Goal: Task Accomplishment & Management: Complete application form

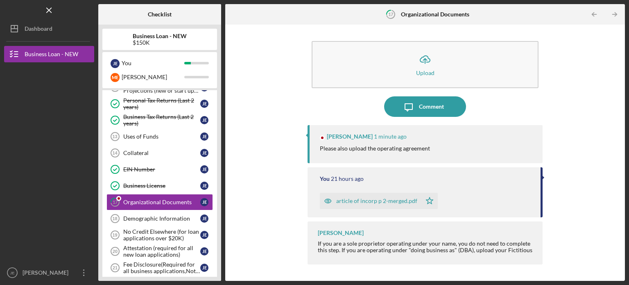
scroll to position [218, 0]
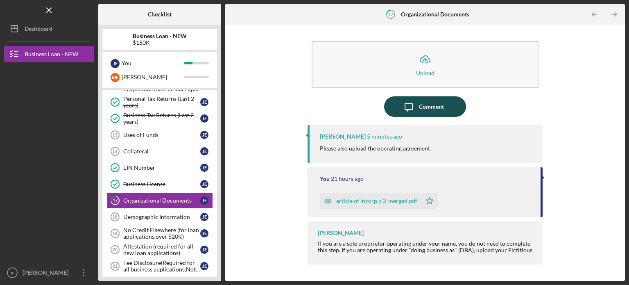
click at [433, 102] on div "Comment" at bounding box center [431, 106] width 25 height 20
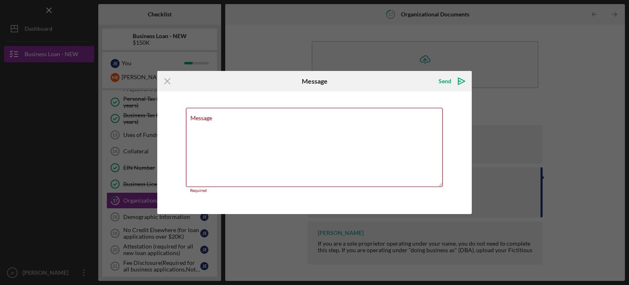
click at [435, 98] on div "Message Required" at bounding box center [314, 152] width 315 height 123
click at [283, 129] on textarea "Message" at bounding box center [314, 147] width 257 height 79
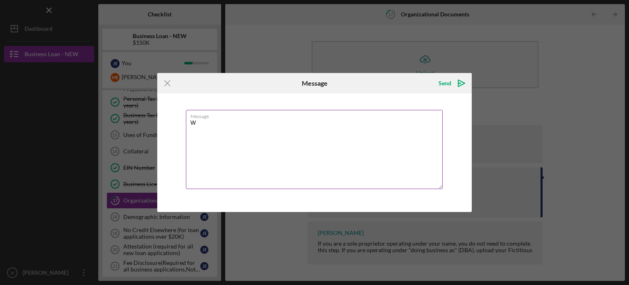
click at [283, 127] on textarea "W" at bounding box center [314, 149] width 257 height 79
type textarea "Will the By Laws work. We are an S Corp."
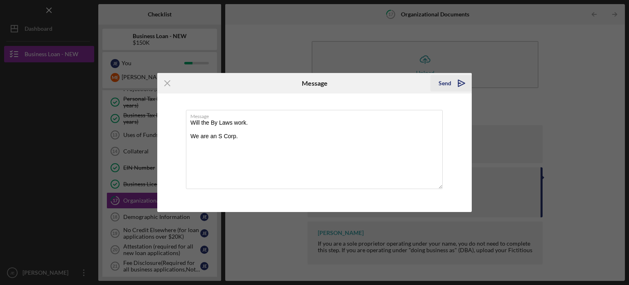
click at [443, 83] on div "Send" at bounding box center [445, 83] width 13 height 16
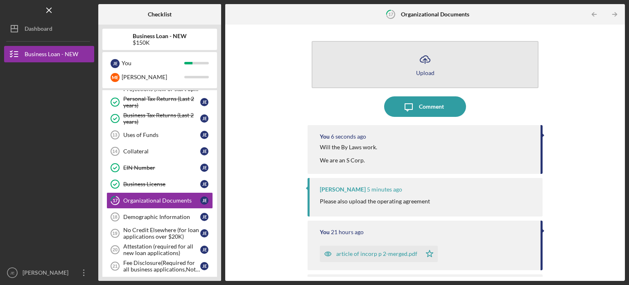
click at [403, 63] on button "Icon/Upload Upload" at bounding box center [425, 64] width 227 height 47
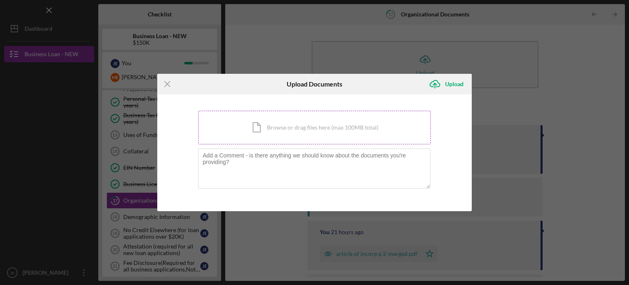
click at [288, 131] on div "Icon/Document Browse or drag files here (max 100MB total) Tap to choose files o…" at bounding box center [314, 128] width 233 height 34
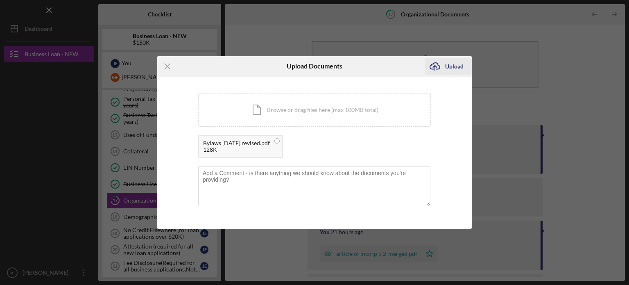
click at [454, 68] on div "Upload" at bounding box center [454, 66] width 18 height 16
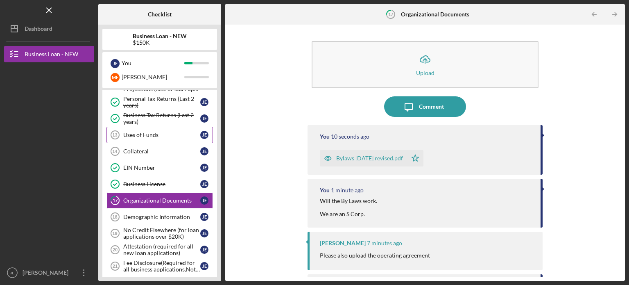
click at [194, 133] on div "Uses of Funds" at bounding box center [161, 135] width 77 height 7
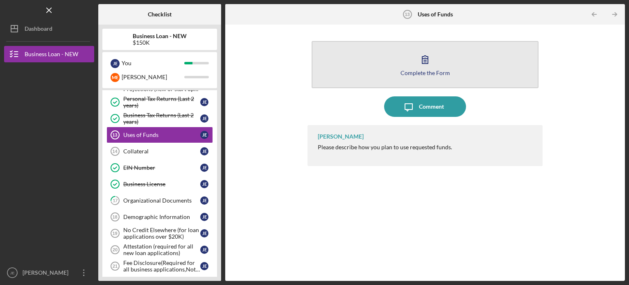
click at [422, 63] on icon "button" at bounding box center [425, 59] width 20 height 20
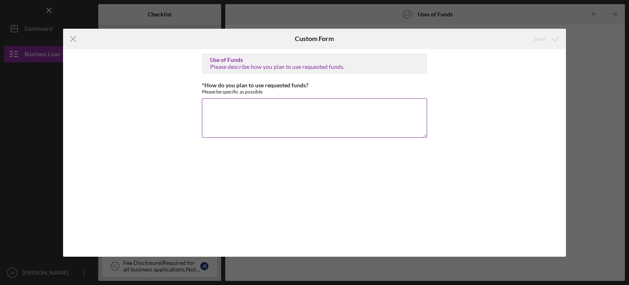
click at [280, 125] on textarea "*How do you plan to use requested funds?" at bounding box center [314, 117] width 225 height 39
click at [314, 106] on textarea "Working Capital to launch our new product for Fish Rolls." at bounding box center [314, 117] width 225 height 39
type textarea "Working Capital to launch our new product line for Fish Rolls."
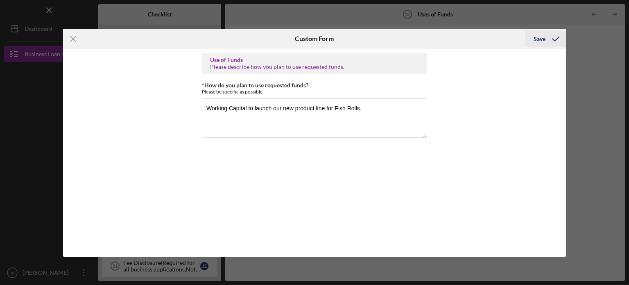
click at [540, 39] on div "Save" at bounding box center [540, 39] width 12 height 16
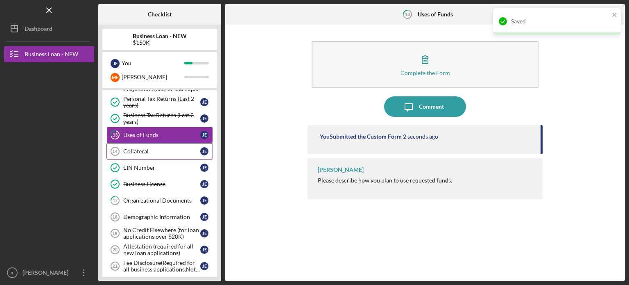
click at [169, 153] on link "Collateral 14 Collateral [PERSON_NAME]" at bounding box center [160, 151] width 107 height 16
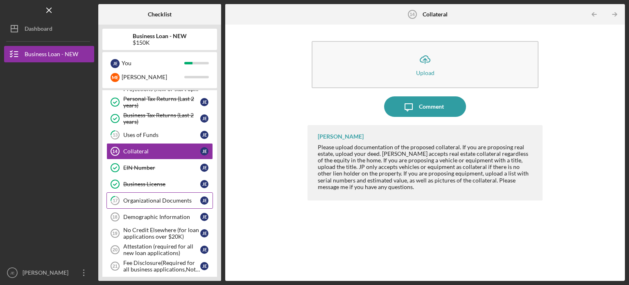
click at [151, 199] on div "Organizational Documents" at bounding box center [161, 200] width 77 height 7
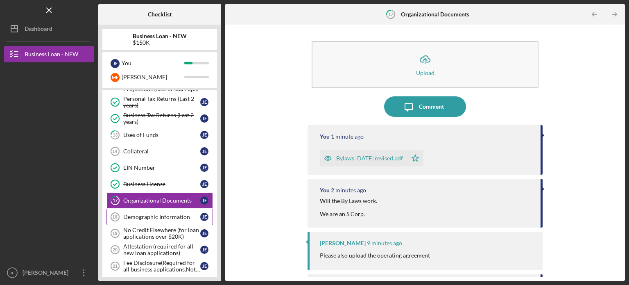
click at [155, 214] on div "Demographic Information" at bounding box center [161, 216] width 77 height 7
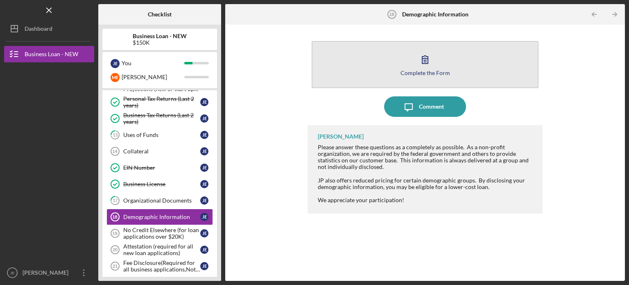
click at [430, 67] on icon "button" at bounding box center [425, 59] width 20 height 20
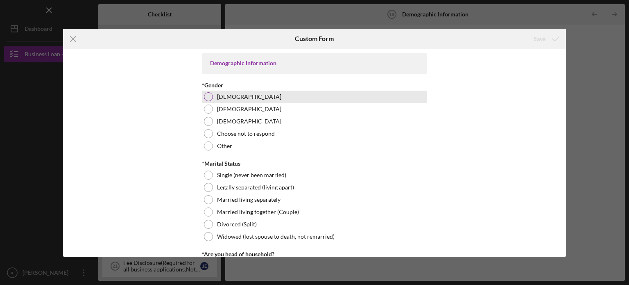
click at [309, 95] on div "Female" at bounding box center [314, 97] width 225 height 12
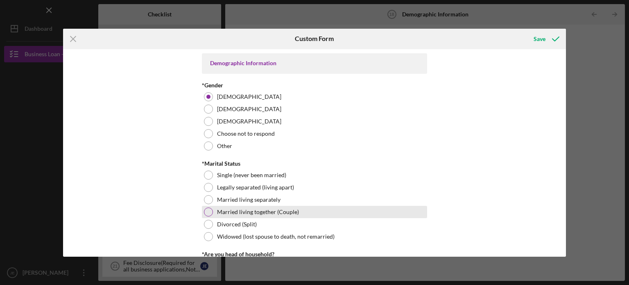
click at [270, 211] on label "Married living together (Couple)" at bounding box center [258, 212] width 82 height 7
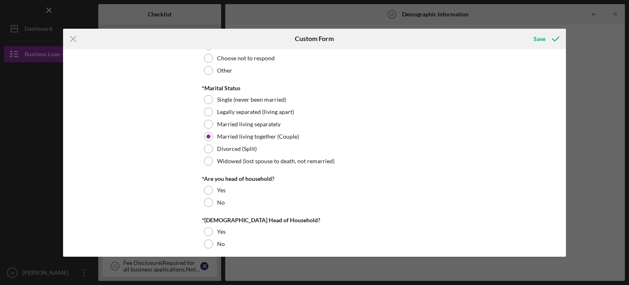
scroll to position [81, 0]
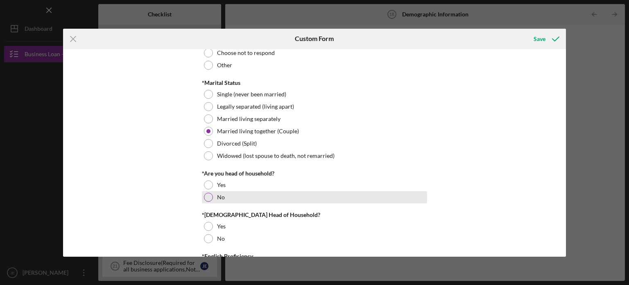
drag, startPoint x: 566, startPoint y: 64, endPoint x: 205, endPoint y: 195, distance: 383.8
click at [205, 195] on div at bounding box center [208, 197] width 9 height 9
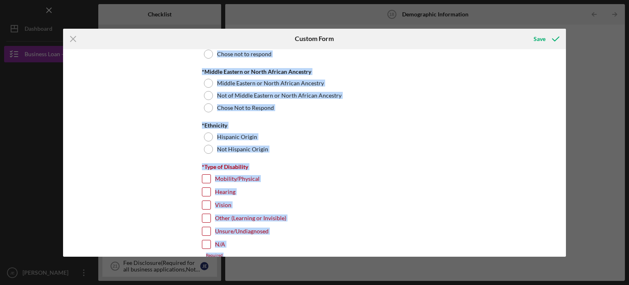
scroll to position [562, 0]
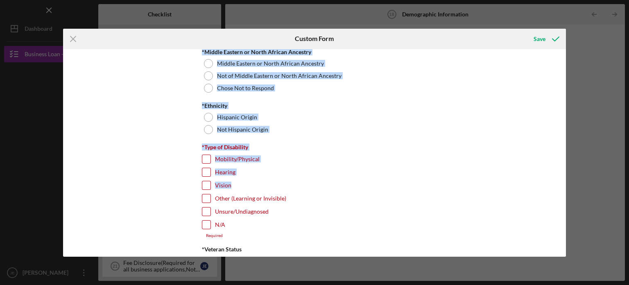
drag, startPoint x: 205, startPoint y: 239, endPoint x: 554, endPoint y: 171, distance: 355.8
click at [554, 171] on div "Demographic Information *Gender Female Male Nonbinary Choose not to respond Oth…" at bounding box center [315, 152] width 504 height 207
click at [562, 66] on div "Demographic Information *Gender Female Male Nonbinary Choose not to respond Oth…" at bounding box center [315, 152] width 504 height 207
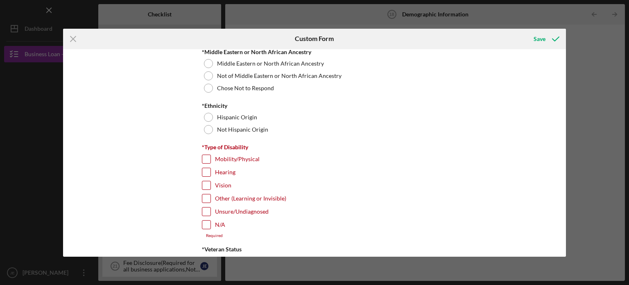
click at [562, 66] on div "Demographic Information *Gender Female Male Nonbinary Choose not to respond Oth…" at bounding box center [315, 152] width 504 height 207
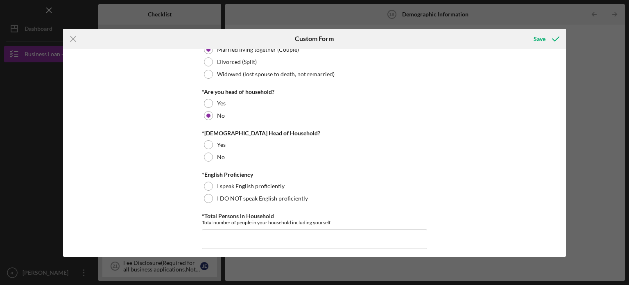
scroll to position [165, 0]
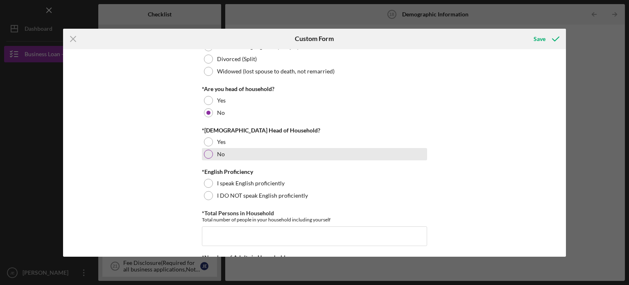
click at [207, 155] on div at bounding box center [208, 154] width 9 height 9
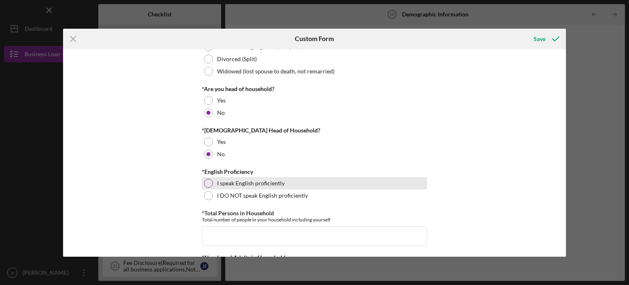
click at [207, 182] on div at bounding box center [208, 183] width 9 height 9
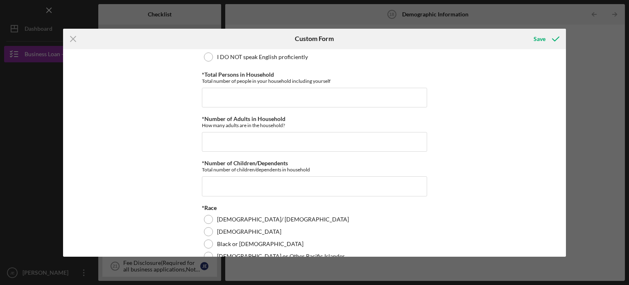
scroll to position [307, 0]
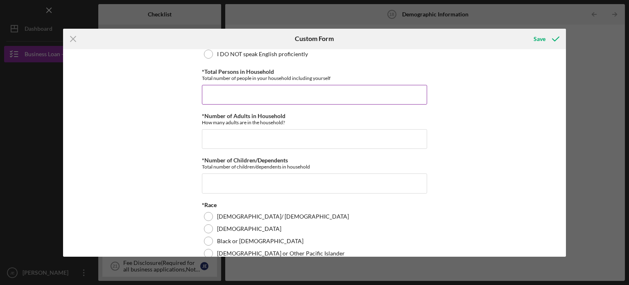
click at [225, 93] on input "*Total Persons in Household" at bounding box center [314, 95] width 225 height 20
type input "2"
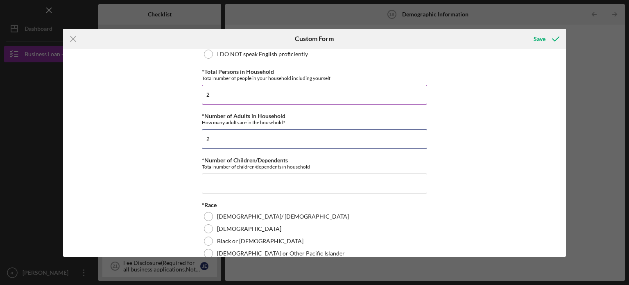
type input "2"
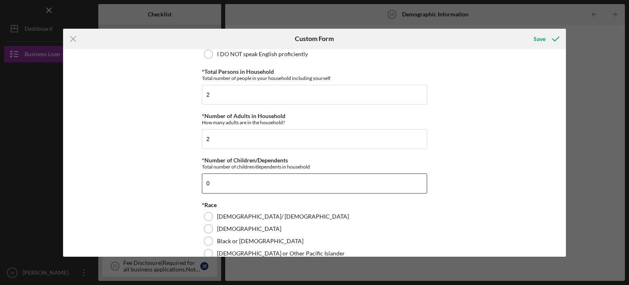
type input "0"
drag, startPoint x: 564, startPoint y: 86, endPoint x: 565, endPoint y: 93, distance: 6.6
click at [565, 93] on div "Demographic Information *Gender Female Male Nonbinary Choose not to respond Oth…" at bounding box center [315, 152] width 504 height 207
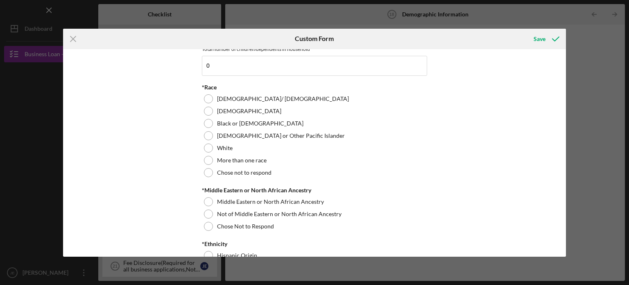
scroll to position [436, 0]
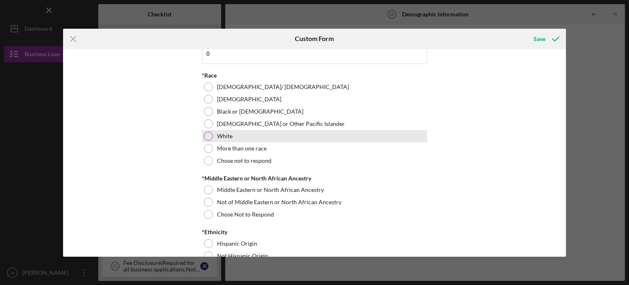
click at [208, 136] on div at bounding box center [208, 136] width 9 height 9
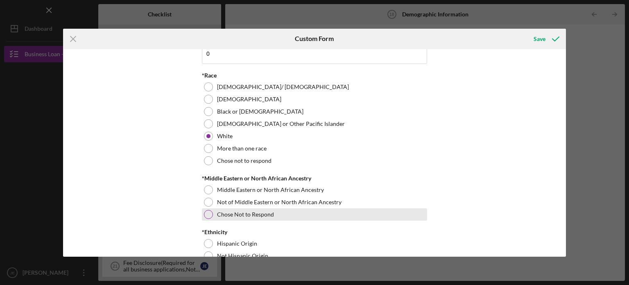
click at [261, 217] on div "Chose Not to Respond" at bounding box center [314, 214] width 225 height 12
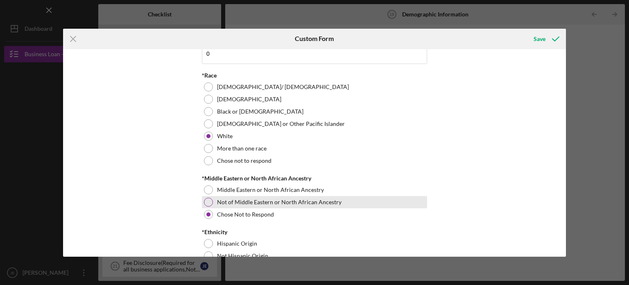
click at [206, 198] on div at bounding box center [208, 202] width 9 height 9
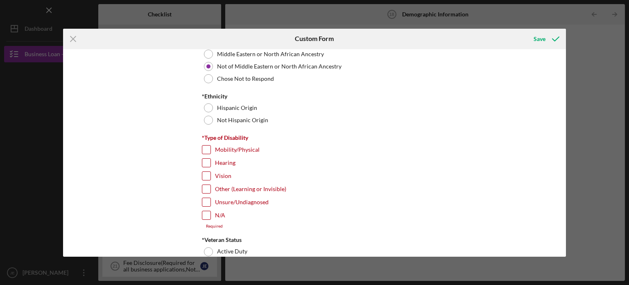
scroll to position [574, 0]
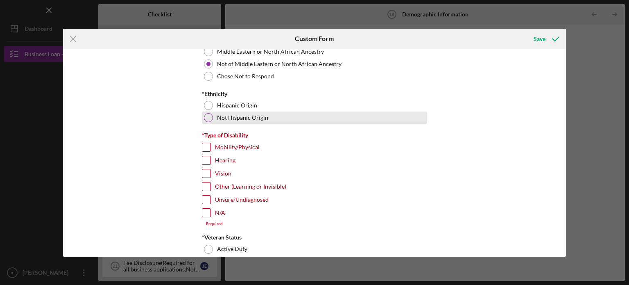
click at [209, 117] on div at bounding box center [208, 117] width 9 height 9
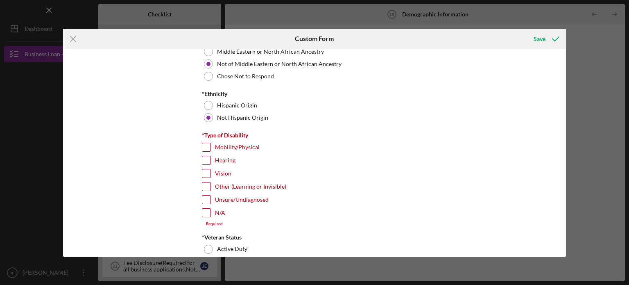
click at [205, 210] on input "N/A" at bounding box center [206, 213] width 8 height 8
checkbox input "true"
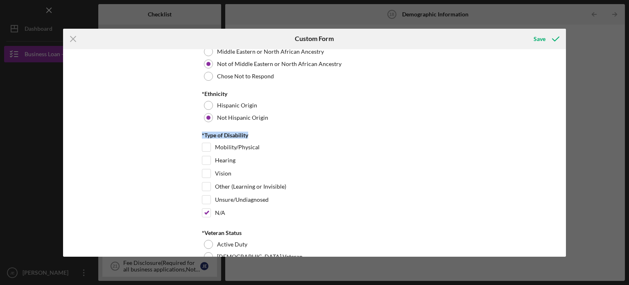
drag, startPoint x: 566, startPoint y: 118, endPoint x: 568, endPoint y: 129, distance: 11.1
click at [568, 129] on div "Icon/Menu Close Custom Form Save Demographic Information *Gender Female Male No…" at bounding box center [314, 142] width 629 height 285
click at [560, 244] on div "Demographic Information *Gender Female Male Nonbinary Choose not to respond Oth…" at bounding box center [315, 152] width 504 height 207
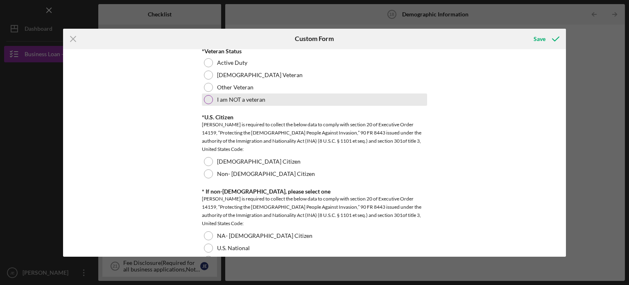
click at [233, 96] on label "I am NOT a veteran" at bounding box center [241, 99] width 48 height 7
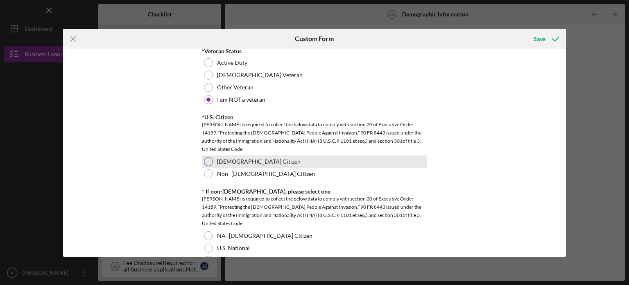
click at [222, 158] on label "US Citizen" at bounding box center [259, 161] width 84 height 7
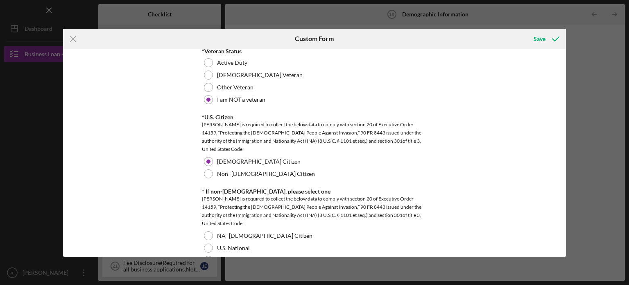
click at [563, 241] on div "Demographic Information *Gender Female Male Nonbinary Choose not to respond Oth…" at bounding box center [315, 152] width 504 height 207
click at [564, 247] on div "Demographic Information *Gender Female Male Nonbinary Choose not to respond Oth…" at bounding box center [315, 152] width 504 height 207
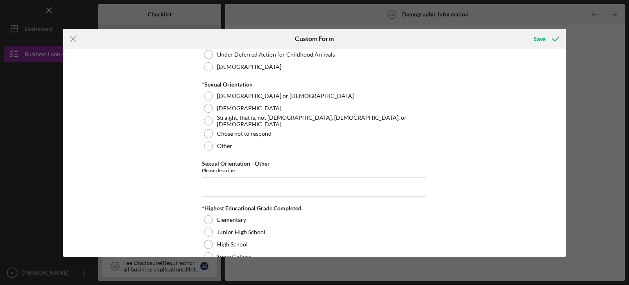
scroll to position [1013, 0]
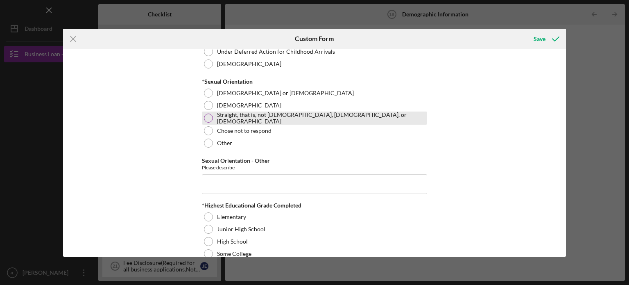
click at [209, 120] on div at bounding box center [208, 118] width 9 height 9
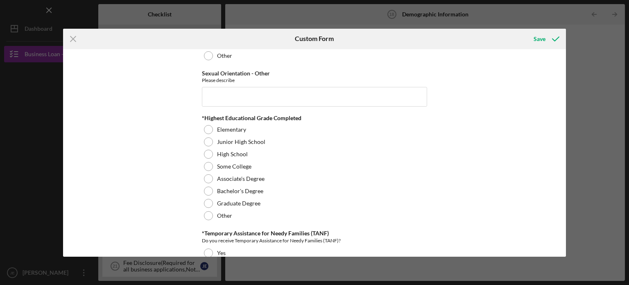
scroll to position [1121, 0]
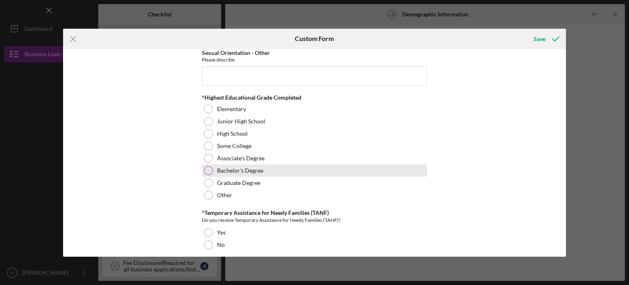
click at [240, 169] on label "Bachelor's Degree" at bounding box center [240, 170] width 46 height 7
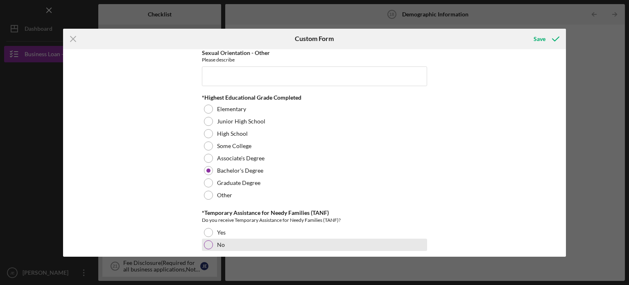
click at [204, 240] on div at bounding box center [208, 244] width 9 height 9
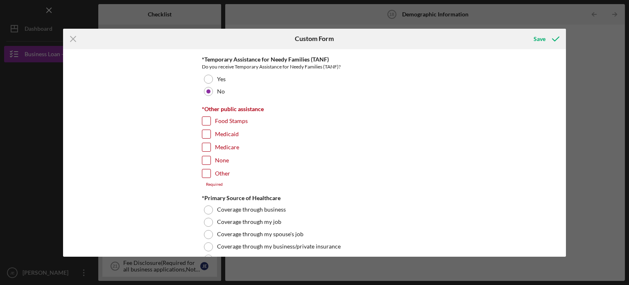
scroll to position [1275, 0]
click at [205, 156] on input "None" at bounding box center [206, 160] width 8 height 8
checkbox input "true"
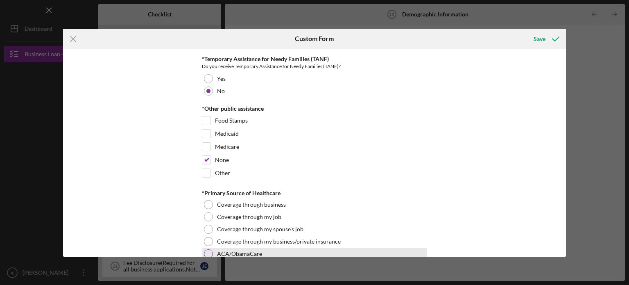
click at [207, 253] on div at bounding box center [208, 253] width 9 height 9
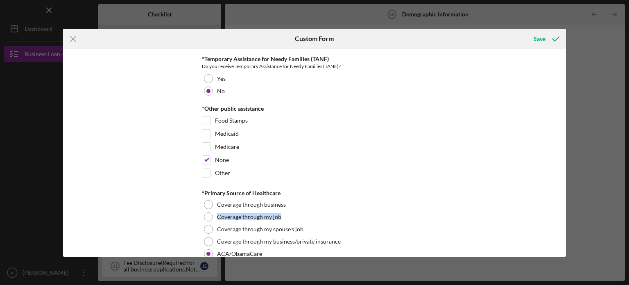
drag, startPoint x: 567, startPoint y: 198, endPoint x: 569, endPoint y: 216, distance: 18.1
click at [569, 216] on div "Icon/Menu Close Custom Form Save Demographic Information *Gender Female Male No…" at bounding box center [314, 142] width 629 height 285
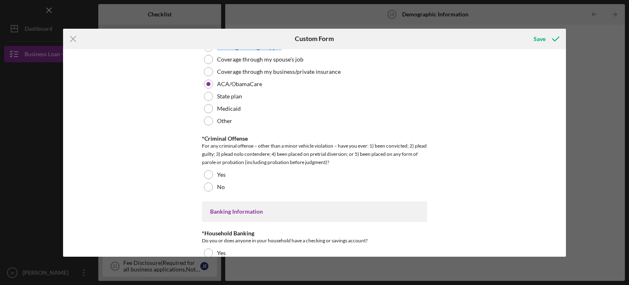
scroll to position [1472, 0]
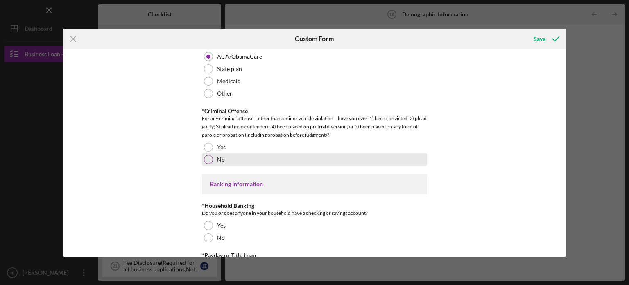
click at [208, 155] on div at bounding box center [208, 159] width 9 height 9
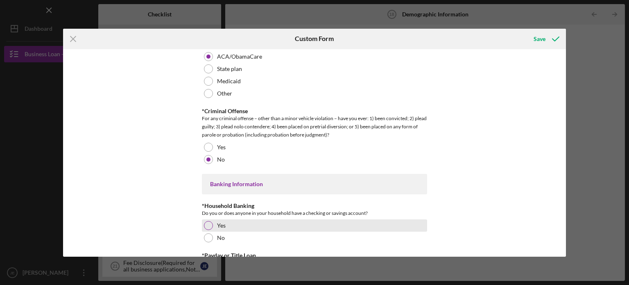
click at [207, 221] on div at bounding box center [208, 225] width 9 height 9
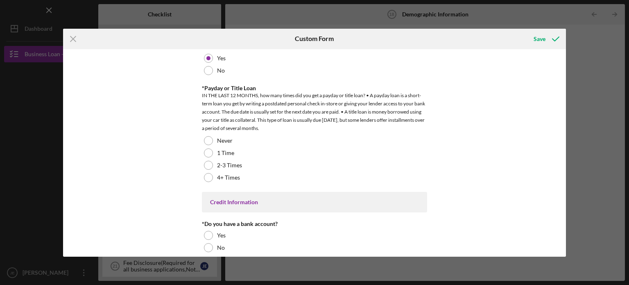
scroll to position [1648, 0]
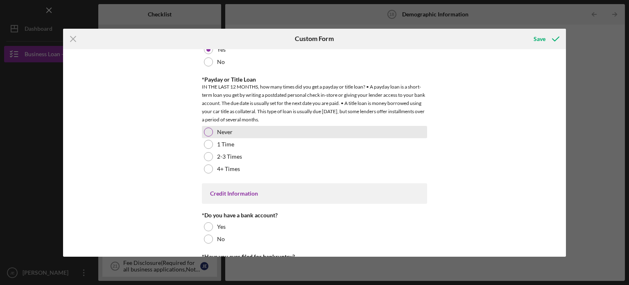
click at [206, 127] on div at bounding box center [208, 131] width 9 height 9
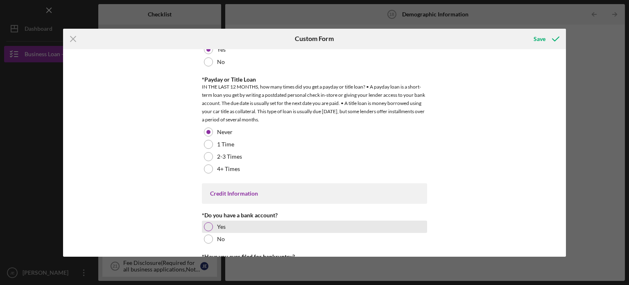
click at [208, 223] on div at bounding box center [208, 226] width 9 height 9
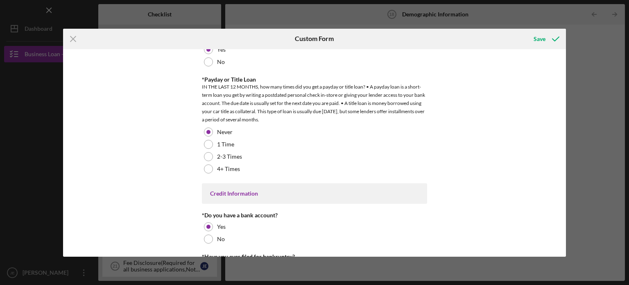
drag, startPoint x: 567, startPoint y: 246, endPoint x: 570, endPoint y: 255, distance: 10.0
click at [570, 255] on div "Icon/Menu Close Custom Form Save Demographic Information *Gender Female Male No…" at bounding box center [314, 142] width 629 height 285
drag, startPoint x: 564, startPoint y: 244, endPoint x: 565, endPoint y: 256, distance: 12.4
click at [565, 256] on div "Demographic Information *Gender Female Male Nonbinary Choose not to respond Oth…" at bounding box center [315, 152] width 504 height 207
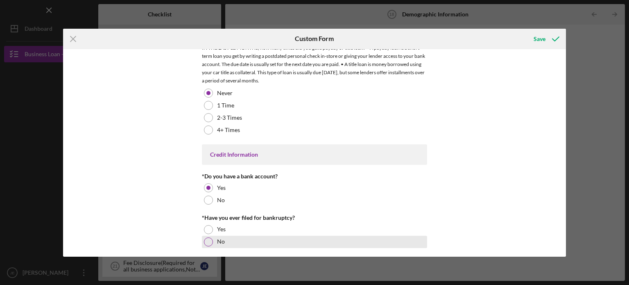
click at [218, 238] on label "No" at bounding box center [221, 241] width 8 height 7
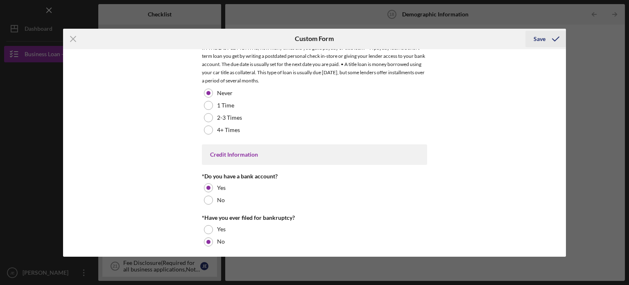
click at [539, 36] on div "Save" at bounding box center [540, 39] width 12 height 16
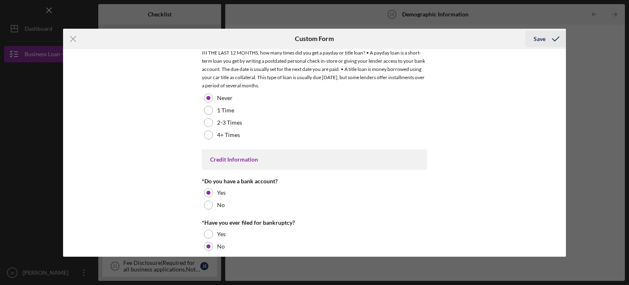
scroll to position [1692, 0]
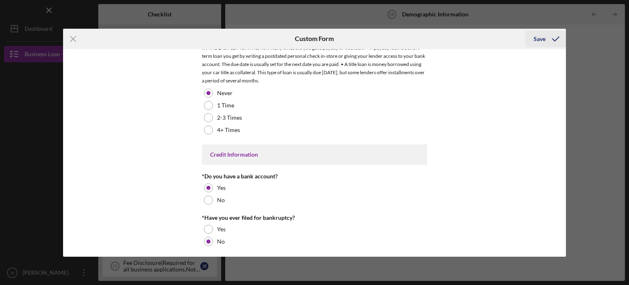
click at [539, 36] on div "Save" at bounding box center [540, 39] width 12 height 16
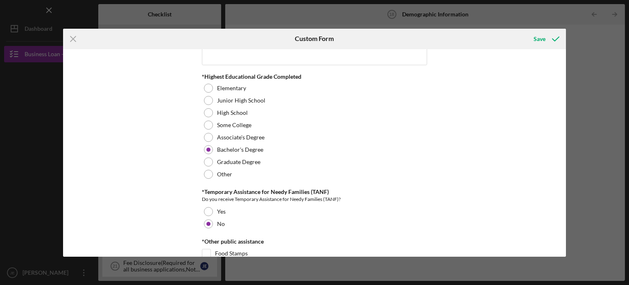
scroll to position [965, 0]
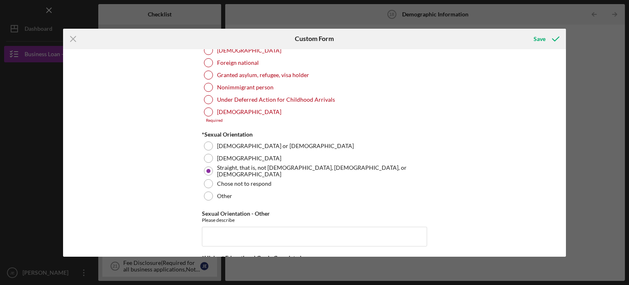
click at [563, 59] on div "Demographic Information *Gender Female Male Nonbinary Choose not to respond Oth…" at bounding box center [315, 152] width 504 height 207
click at [564, 65] on div "Demographic Information *Gender Female Male Nonbinary Choose not to respond Oth…" at bounding box center [315, 152] width 504 height 207
drag, startPoint x: 566, startPoint y: 172, endPoint x: 566, endPoint y: 158, distance: 13.5
click at [566, 158] on div "Icon/Menu Close Custom Form Save Demographic Information *Gender Female Male No…" at bounding box center [314, 142] width 629 height 285
click at [562, 73] on div "Demographic Information *Gender Female Male Nonbinary Choose not to respond Oth…" at bounding box center [315, 152] width 504 height 207
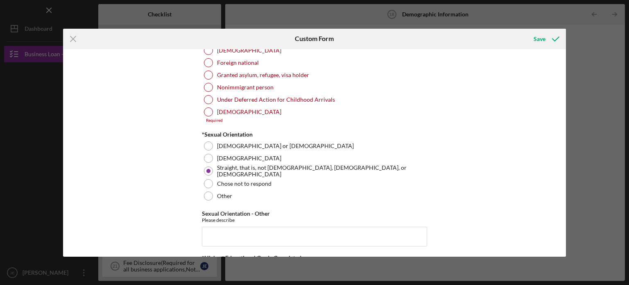
click at [561, 57] on div "Demographic Information *Gender Female Male Nonbinary Choose not to respond Oth…" at bounding box center [315, 152] width 504 height 207
click at [559, 59] on div "Demographic Information *Gender Female Male Nonbinary Choose not to respond Oth…" at bounding box center [315, 152] width 504 height 207
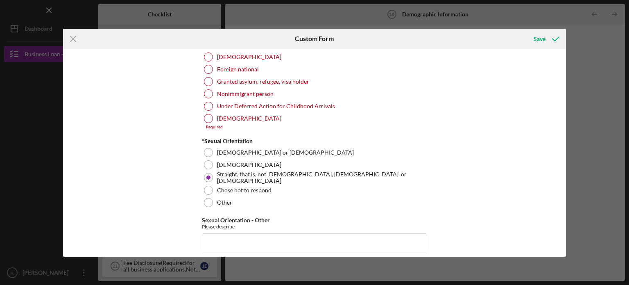
drag, startPoint x: 566, startPoint y: 170, endPoint x: 519, endPoint y: 180, distance: 47.7
click at [519, 180] on div "Demographic Information *Gender Female Male Nonbinary Choose not to respond Oth…" at bounding box center [315, 152] width 504 height 207
click at [562, 61] on div "Demographic Information *Gender Female Male Nonbinary Choose not to respond Oth…" at bounding box center [315, 152] width 504 height 207
click at [564, 62] on div "Demographic Information *Gender Female Male Nonbinary Choose not to respond Oth…" at bounding box center [315, 152] width 504 height 207
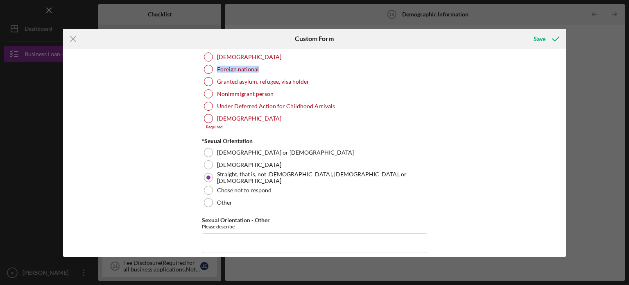
click at [564, 62] on div "Demographic Information *Gender Female Male Nonbinary Choose not to respond Oth…" at bounding box center [315, 152] width 504 height 207
click at [510, 79] on div "Demographic Information *Gender Female Male Nonbinary Choose not to respond Oth…" at bounding box center [315, 152] width 504 height 207
drag, startPoint x: 563, startPoint y: 167, endPoint x: 570, endPoint y: 153, distance: 15.8
click at [570, 153] on div "Icon/Menu Close Custom Form Save Demographic Information *Gender Female Male No…" at bounding box center [314, 142] width 629 height 285
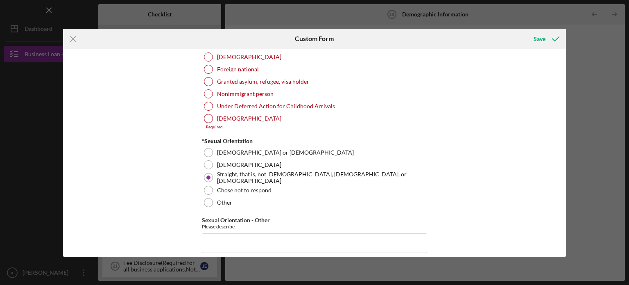
click at [530, 113] on div "Demographic Information *Gender Female Male Nonbinary Choose not to respond Oth…" at bounding box center [315, 152] width 504 height 207
click at [544, 32] on div "Save" at bounding box center [540, 39] width 12 height 16
click at [563, 59] on div "Demographic Information *Gender Female Male Nonbinary Choose not to respond Oth…" at bounding box center [315, 152] width 504 height 207
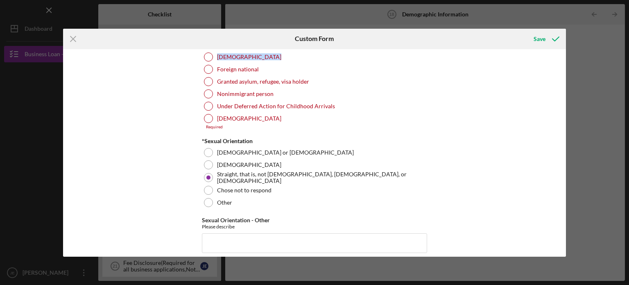
click at [563, 59] on div "Demographic Information *Gender Female Male Nonbinary Choose not to respond Oth…" at bounding box center [315, 152] width 504 height 207
click at [79, 36] on icon "Icon/Menu Close" at bounding box center [73, 39] width 20 height 20
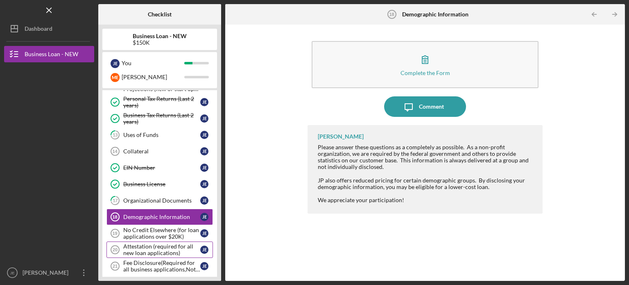
click at [167, 243] on div "Attestation (required for all new loan applications)" at bounding box center [161, 249] width 77 height 13
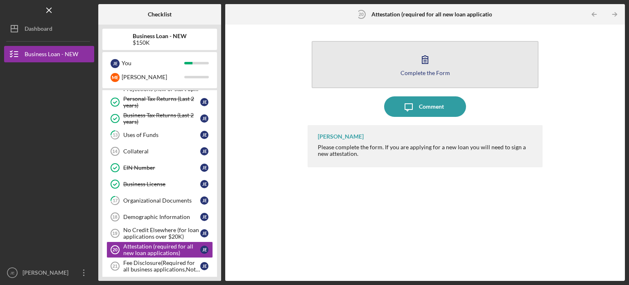
click at [433, 54] on icon "button" at bounding box center [425, 59] width 20 height 20
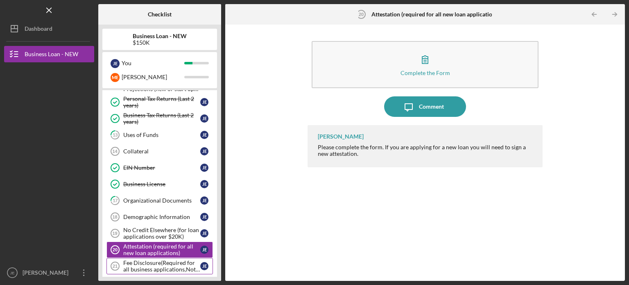
click at [171, 262] on div "Fee Disclosure(Required for all business applications,Not needed for Contractor…" at bounding box center [161, 265] width 77 height 13
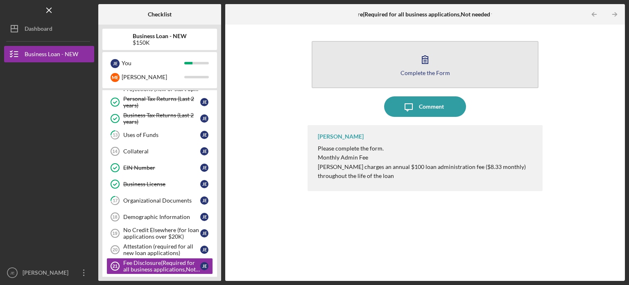
click at [436, 62] on button "Complete the Form Form" at bounding box center [425, 64] width 227 height 47
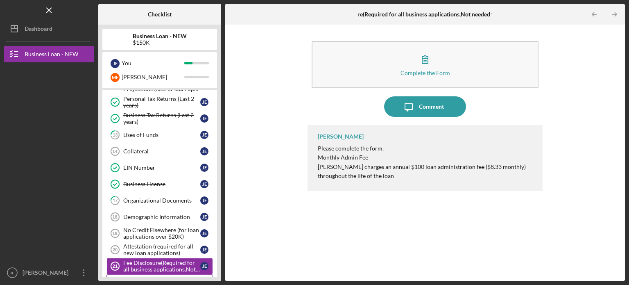
click at [156, 274] on link "Underwriting Underwriting J E" at bounding box center [160, 282] width 107 height 16
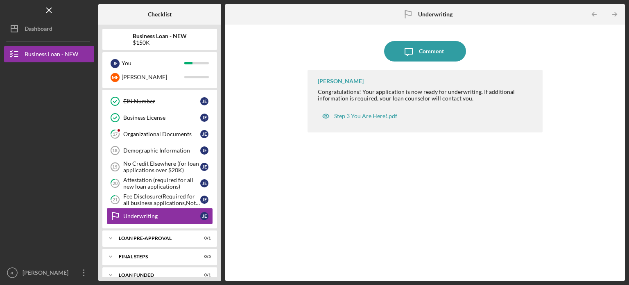
scroll to position [292, 0]
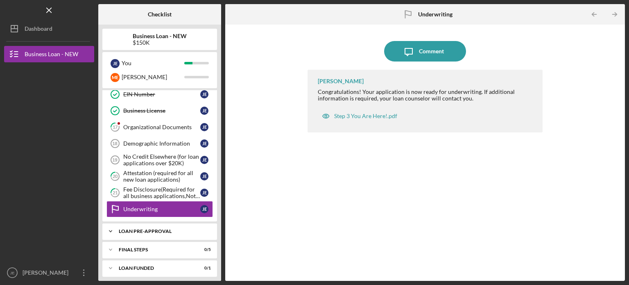
click at [174, 229] on div "LOAN PRE-APPROVAL" at bounding box center [163, 231] width 88 height 5
click at [179, 268] on div "FINAL STEPS" at bounding box center [163, 270] width 88 height 5
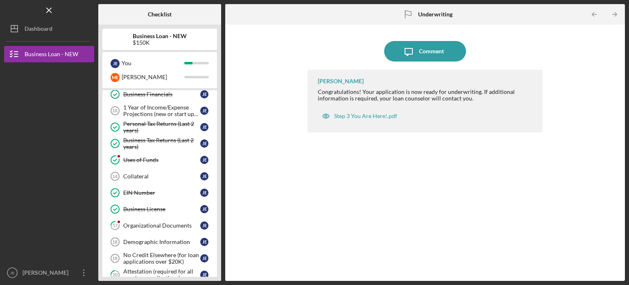
scroll to position [210, 0]
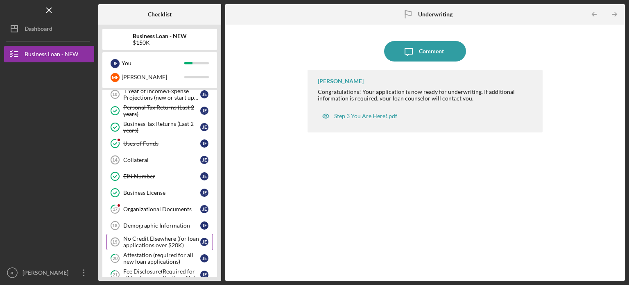
click at [184, 243] on div "No Credit Elsewhere (for loan applications over $20K)" at bounding box center [161, 241] width 77 height 13
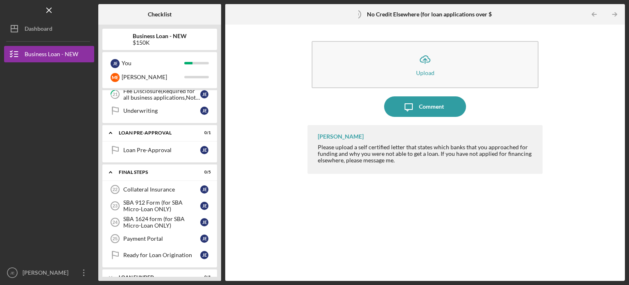
scroll to position [398, 0]
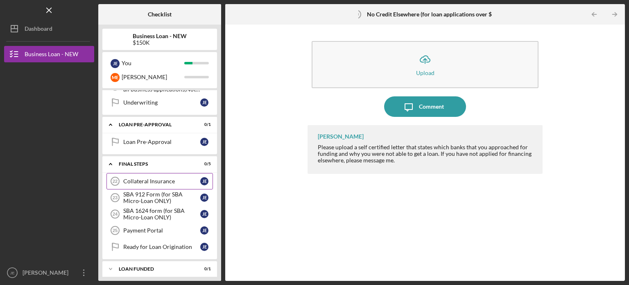
click at [176, 178] on div "Collateral Insurance" at bounding box center [161, 181] width 77 height 7
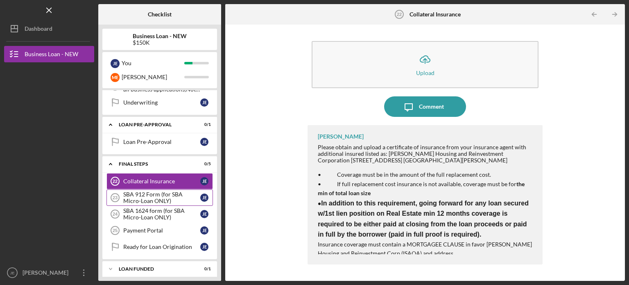
click at [180, 195] on div "SBA 912 Form (for SBA Micro-Loan ONLY)" at bounding box center [161, 197] width 77 height 13
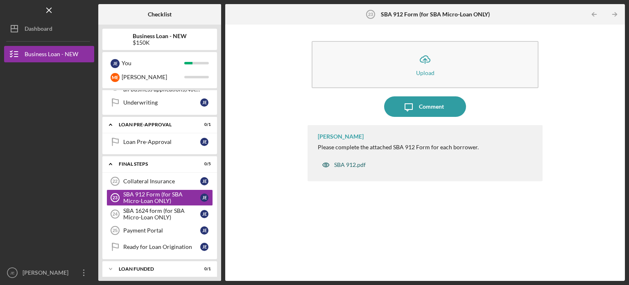
click at [353, 164] on div "SBA 912.pdf" at bounding box center [350, 164] width 32 height 7
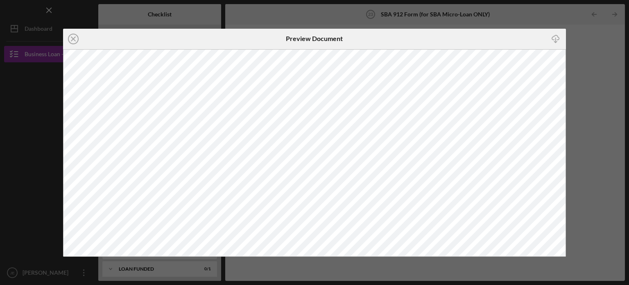
drag, startPoint x: 567, startPoint y: 232, endPoint x: 570, endPoint y: 129, distance: 102.5
click at [570, 129] on div "Icon/Close Preview Document Icon/Download" at bounding box center [314, 142] width 629 height 285
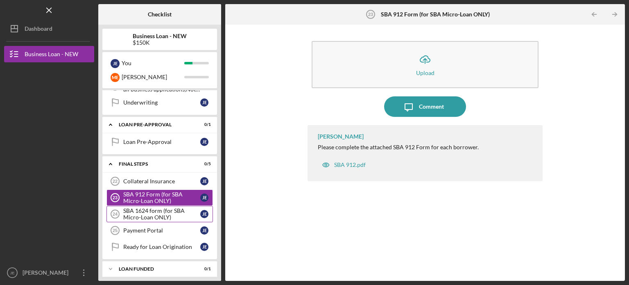
click at [157, 207] on div "SBA 1624 form (for SBA Micro-Loan ONLY)" at bounding box center [161, 213] width 77 height 13
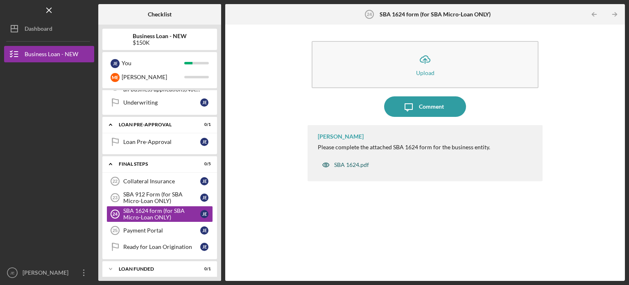
click at [362, 165] on div "SBA 1624.pdf" at bounding box center [351, 164] width 35 height 7
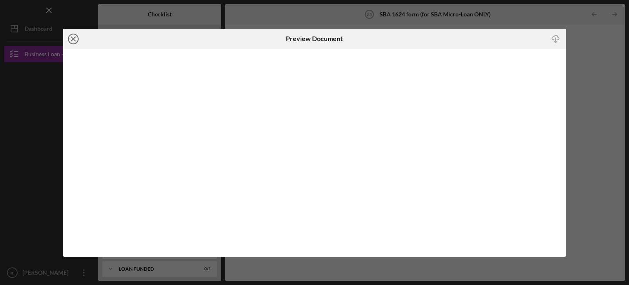
click at [77, 39] on icon "Icon/Close" at bounding box center [73, 39] width 20 height 20
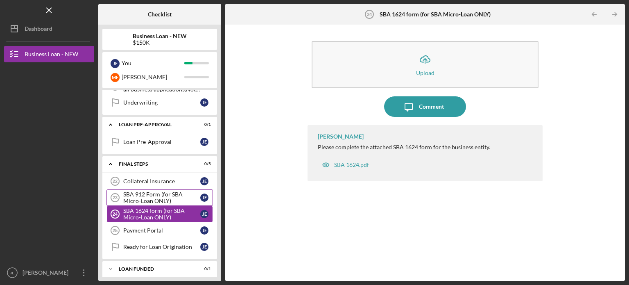
click at [159, 194] on div "SBA 912 Form (for SBA Micro-Loan ONLY)" at bounding box center [161, 197] width 77 height 13
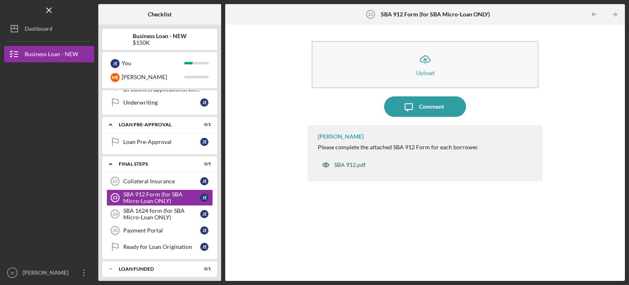
click at [347, 164] on div "SBA 912.pdf" at bounding box center [350, 164] width 32 height 7
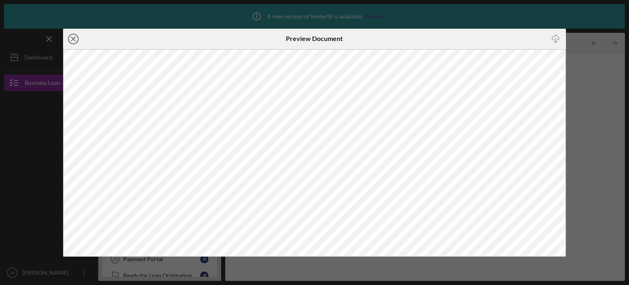
click at [74, 39] on icon "Icon/Close" at bounding box center [73, 39] width 20 height 20
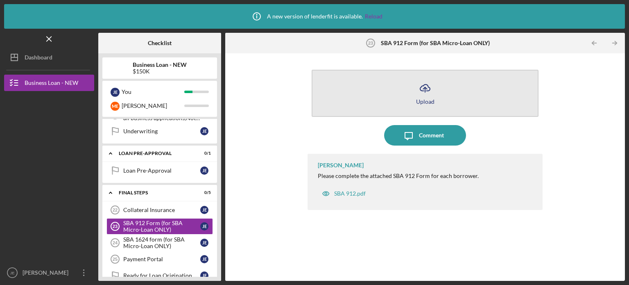
click at [422, 93] on icon "Icon/Upload" at bounding box center [425, 88] width 20 height 20
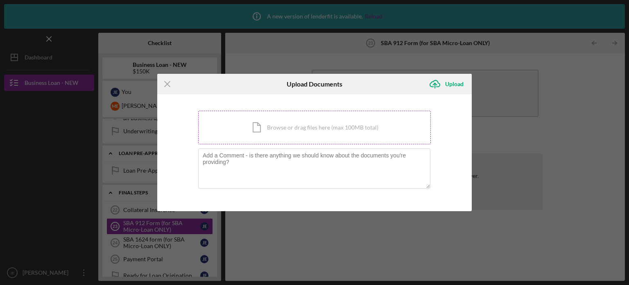
click at [327, 132] on div "Icon/Document Browse or drag files here (max 100MB total) Tap to choose files o…" at bounding box center [314, 128] width 233 height 34
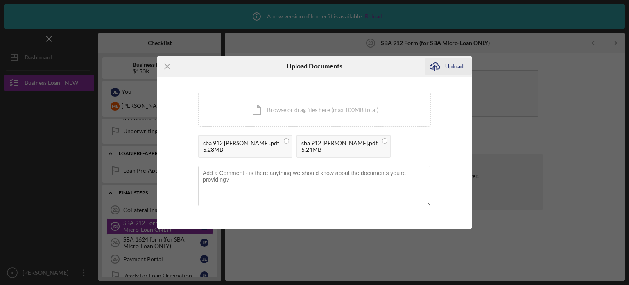
click at [459, 66] on div "Upload" at bounding box center [454, 66] width 18 height 16
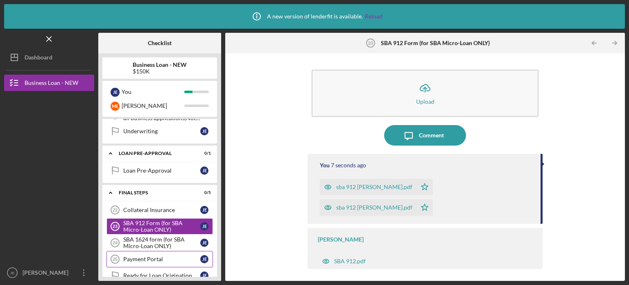
click at [174, 256] on div "Payment Portal" at bounding box center [161, 259] width 77 height 7
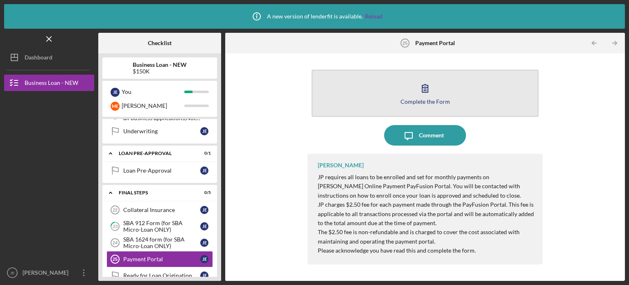
click at [432, 96] on icon "button" at bounding box center [425, 88] width 20 height 20
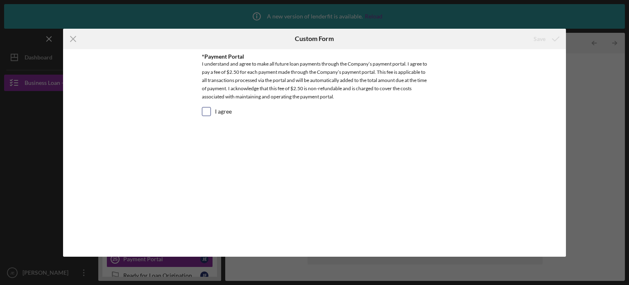
click at [208, 110] on input "I agree" at bounding box center [206, 111] width 8 height 8
checkbox input "true"
click at [547, 36] on icon "submit" at bounding box center [556, 39] width 20 height 20
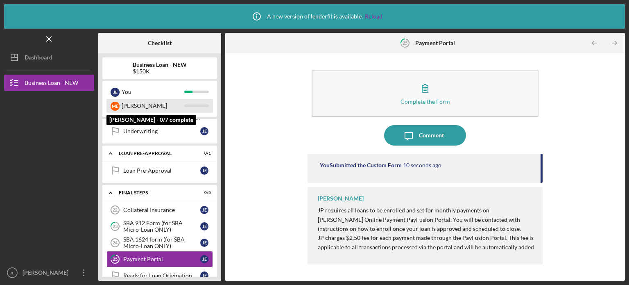
click at [181, 112] on div "[PERSON_NAME]" at bounding box center [153, 106] width 63 height 14
click at [124, 103] on div "[PERSON_NAME]" at bounding box center [153, 106] width 63 height 14
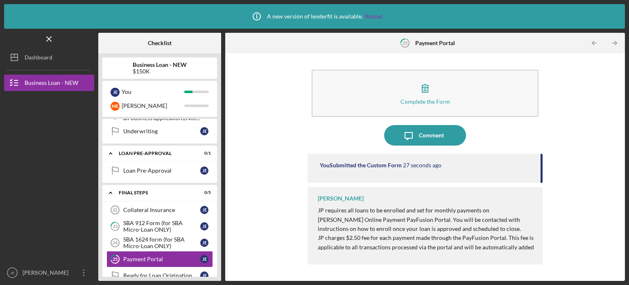
click at [217, 85] on div "Business Loan - NEW $150K J E You M E Morgan Icon/Expander INQUIRY INFORMATION …" at bounding box center [159, 166] width 123 height 227
click at [53, 59] on button "Icon/Dashboard Dashboard" at bounding box center [49, 57] width 90 height 16
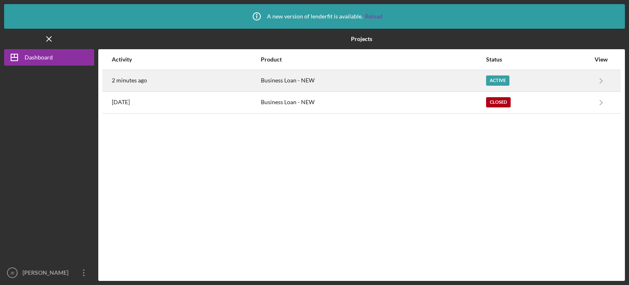
click at [235, 74] on div "2 minutes ago" at bounding box center [186, 80] width 148 height 20
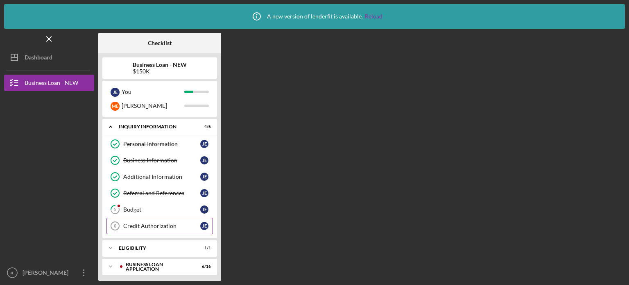
click at [178, 229] on link "Credit Authorization 6 Credit Authorization J E" at bounding box center [160, 226] width 107 height 16
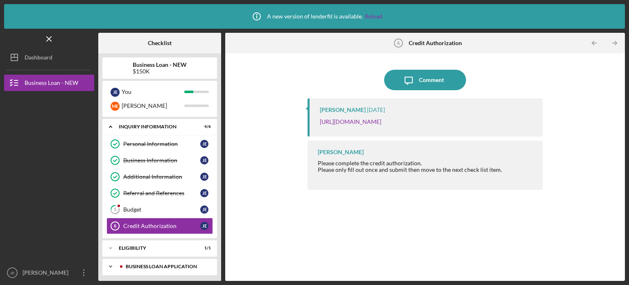
click at [180, 265] on div "BUSINESS LOAN APPLICATION" at bounding box center [166, 266] width 81 height 5
click at [180, 265] on div "BUSINESS LOAN APPLICATION" at bounding box center [163, 266] width 88 height 5
click at [111, 267] on icon "Icon/Expander" at bounding box center [110, 266] width 16 height 16
click at [382, 121] on link "[URL][DOMAIN_NAME]" at bounding box center [350, 121] width 61 height 7
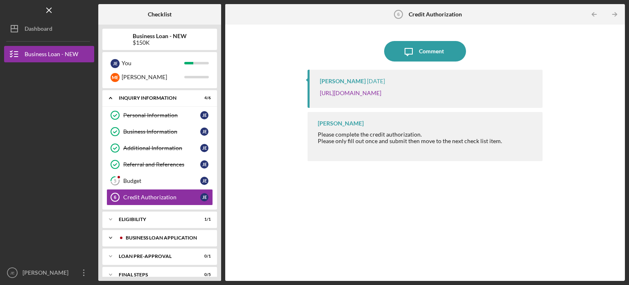
click at [173, 238] on div "BUSINESS LOAN APPLICATION" at bounding box center [166, 237] width 81 height 5
click at [177, 256] on div "Business Canvas" at bounding box center [161, 255] width 77 height 7
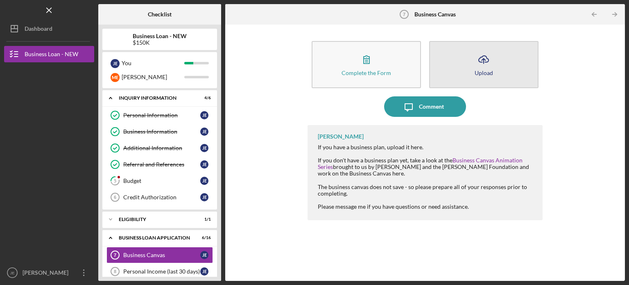
click at [485, 59] on icon "Icon/Upload" at bounding box center [484, 59] width 20 height 20
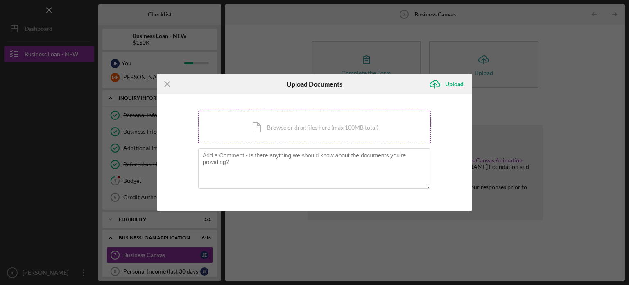
click at [300, 134] on div "Icon/Document Browse or drag files here (max 100MB total) Tap to choose files o…" at bounding box center [314, 128] width 233 height 34
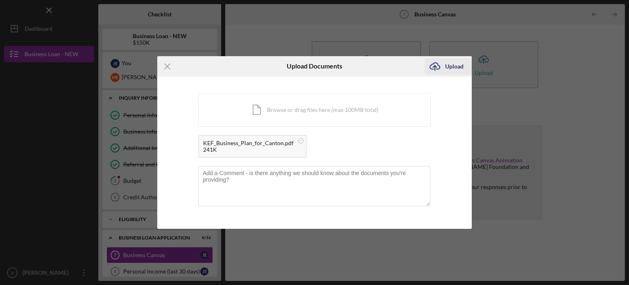
click at [455, 66] on div "Upload" at bounding box center [454, 66] width 18 height 16
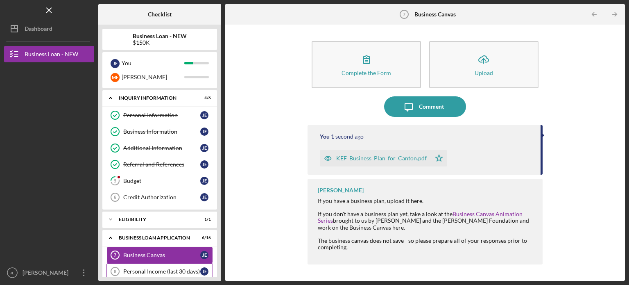
click at [168, 270] on div "Personal Income (last 30 days)" at bounding box center [161, 271] width 77 height 7
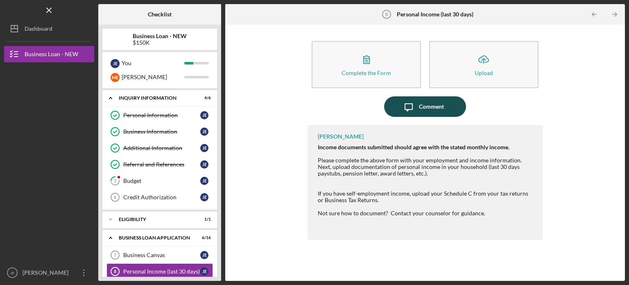
click at [449, 114] on button "Icon/Message Comment" at bounding box center [425, 106] width 82 height 20
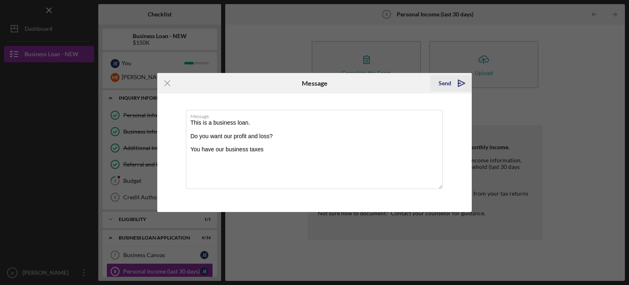
type textarea "This is a business loan. Do you want our profit and loss? You have our business…"
click at [449, 82] on div "Send" at bounding box center [445, 83] width 13 height 16
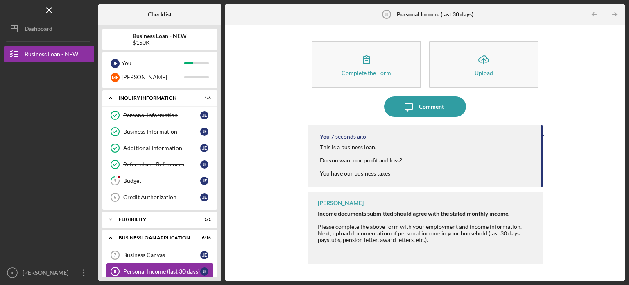
click at [185, 268] on div "Personal Income (last 30 days)" at bounding box center [161, 271] width 77 height 7
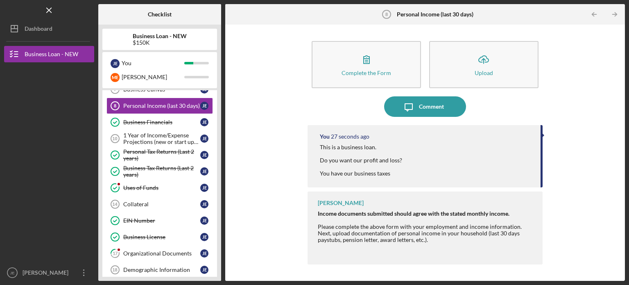
scroll to position [164, 0]
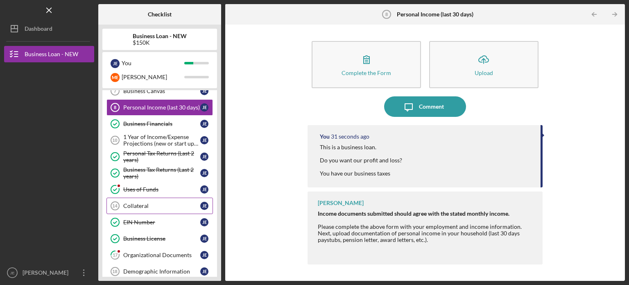
click at [172, 202] on div "Collateral" at bounding box center [161, 205] width 77 height 7
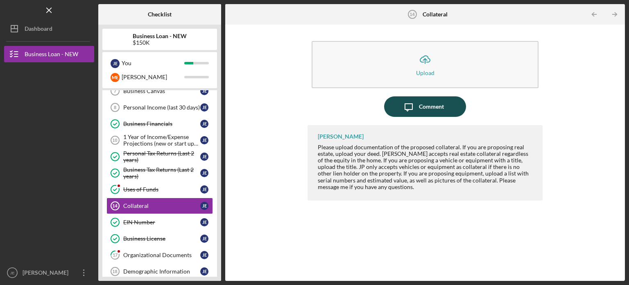
click at [435, 102] on div "Comment" at bounding box center [431, 106] width 25 height 20
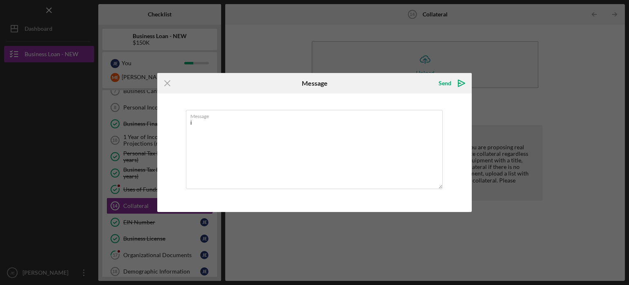
type textarea "i"
type textarea "I want to use our business building that we own in full. Can I use that? or do …"
click at [451, 81] on div "Send" at bounding box center [445, 83] width 13 height 16
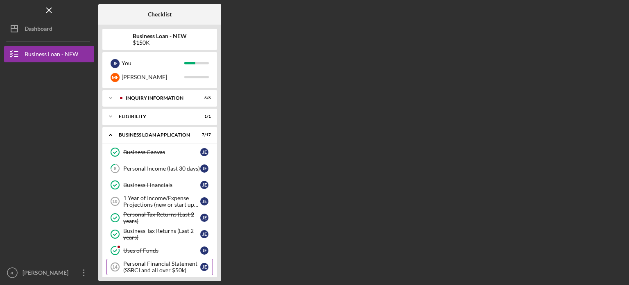
click at [164, 262] on div "Personal Financial Statement (SSBCI and all over $50k)" at bounding box center [161, 266] width 77 height 13
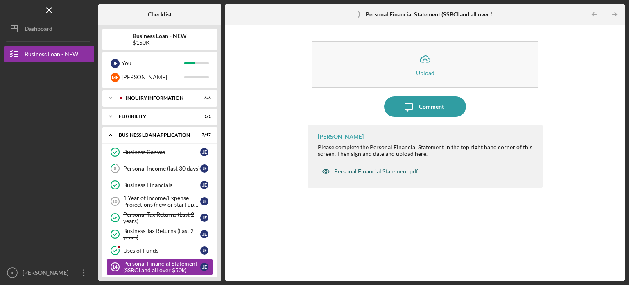
click at [391, 169] on div "Personal Financial Statement.pdf" at bounding box center [376, 171] width 84 height 7
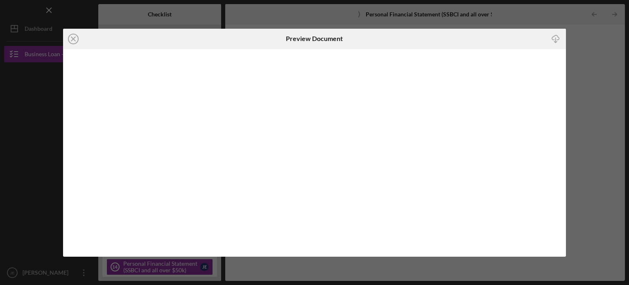
click at [557, 39] on icon "Icon/Download" at bounding box center [556, 39] width 18 height 18
click at [73, 39] on icon "Icon/Close" at bounding box center [73, 39] width 20 height 20
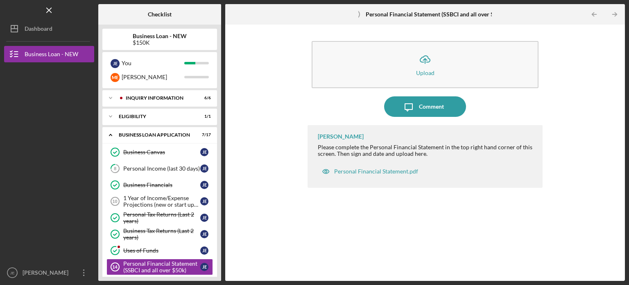
click at [218, 270] on div "Business Loan - NEW $150K J E You M E Morgan Icon/Expander INQUIRY INFORMATION …" at bounding box center [159, 153] width 123 height 256
click at [112, 100] on icon "Icon/Expander" at bounding box center [110, 98] width 16 height 16
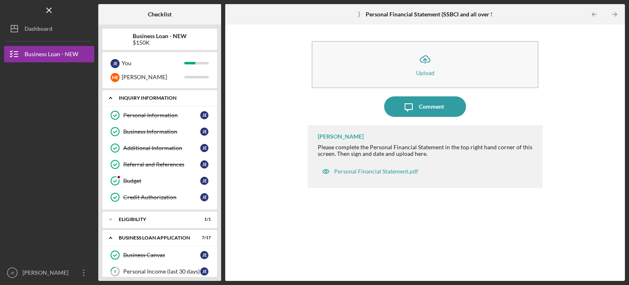
click at [112, 100] on icon "Icon/Expander" at bounding box center [110, 98] width 16 height 16
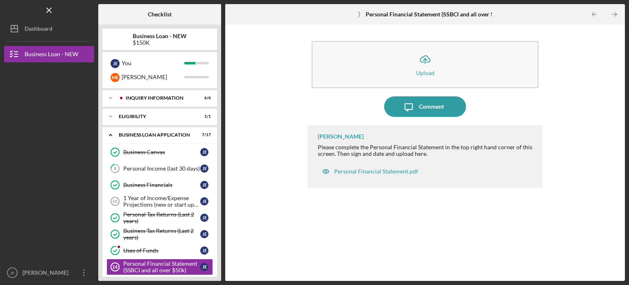
click at [218, 273] on div "Business Loan - NEW $150K J E You M E Morgan Icon/Expander INQUIRY INFORMATION …" at bounding box center [159, 153] width 123 height 256
click at [217, 277] on div "Business Loan - NEW $150K J E You M E Morgan Icon/Expander INQUIRY INFORMATION …" at bounding box center [159, 153] width 123 height 256
click at [165, 265] on div "Personal Financial Statement (SSBCI and all over $50k)" at bounding box center [161, 266] width 77 height 13
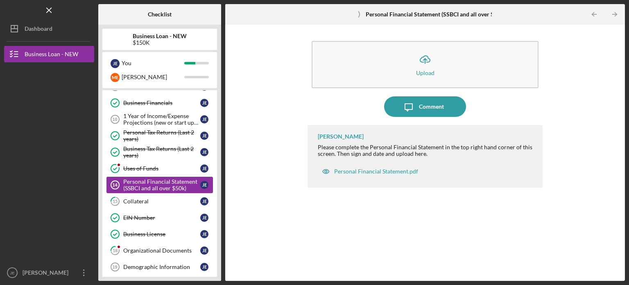
scroll to position [98, 0]
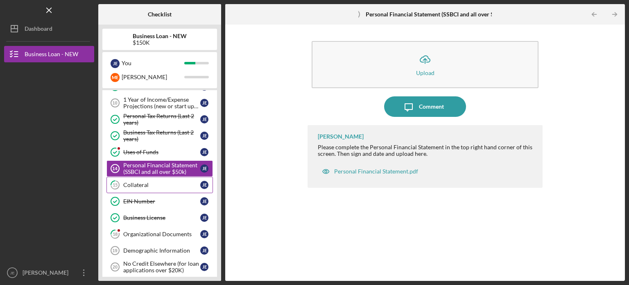
click at [162, 188] on link "15 Collateral J E" at bounding box center [160, 185] width 107 height 16
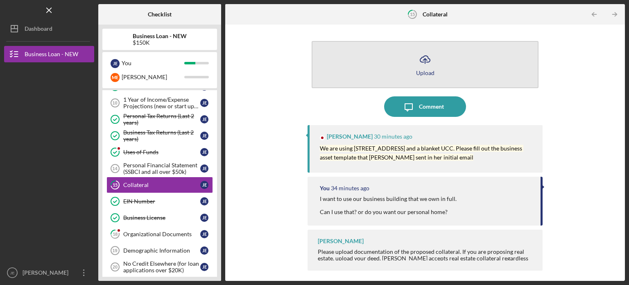
click at [430, 72] on div "Upload" at bounding box center [425, 73] width 18 height 6
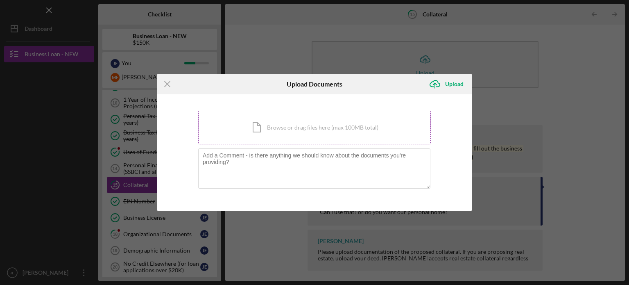
click at [305, 125] on div "Icon/Document Browse or drag files here (max 100MB total) Tap to choose files o…" at bounding box center [314, 128] width 233 height 34
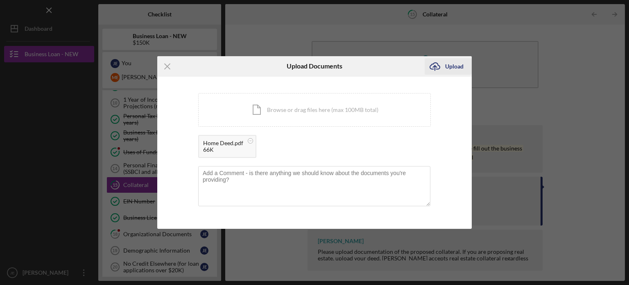
click at [456, 65] on div "Upload" at bounding box center [454, 66] width 18 height 16
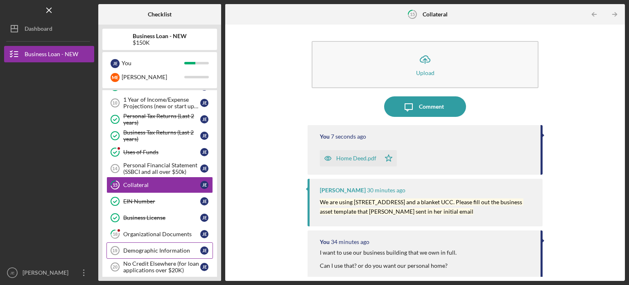
click at [164, 244] on link "Demographic Information 19 Demographic Information J E" at bounding box center [160, 250] width 107 height 16
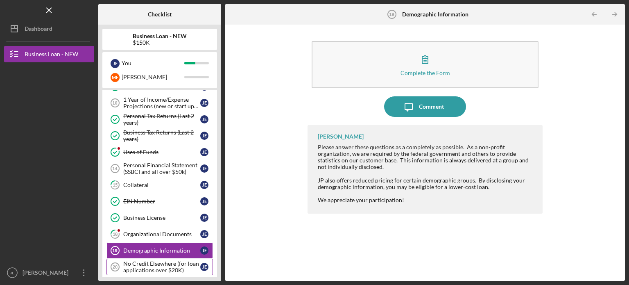
click at [166, 260] on div "No Credit Elsewhere (for loan applications over $20K)" at bounding box center [161, 266] width 77 height 13
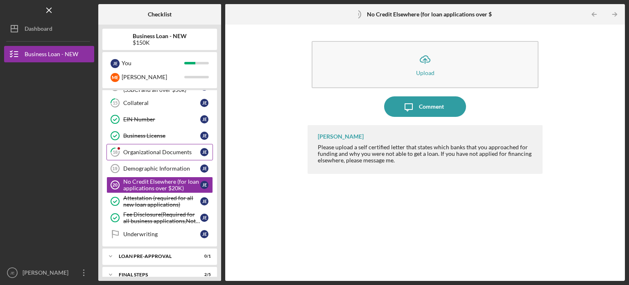
scroll to position [207, 0]
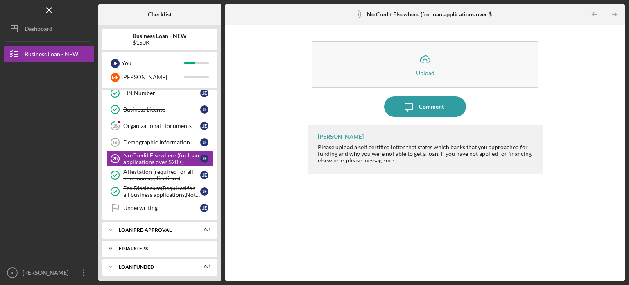
click at [115, 243] on icon "Icon/Expander" at bounding box center [110, 248] width 16 height 16
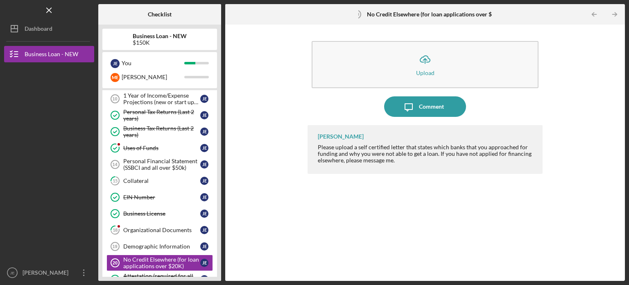
scroll to position [75, 0]
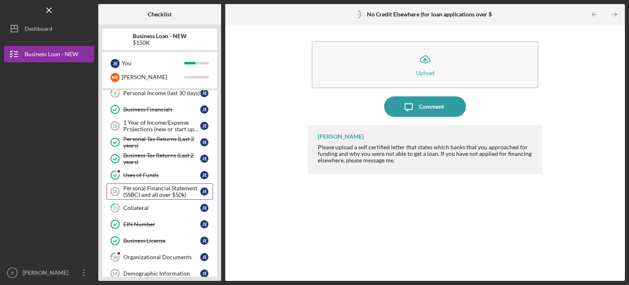
click at [170, 191] on div "Personal Financial Statement (SSBCI and all over $50k)" at bounding box center [161, 191] width 77 height 13
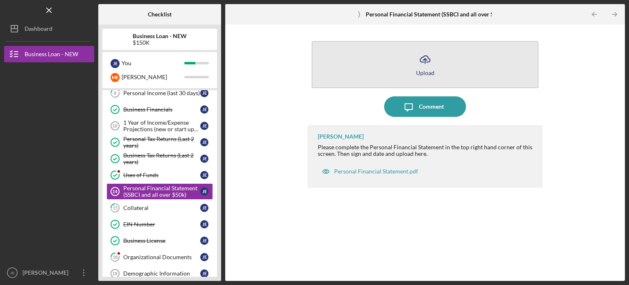
click at [429, 67] on icon "Icon/Upload" at bounding box center [425, 59] width 20 height 20
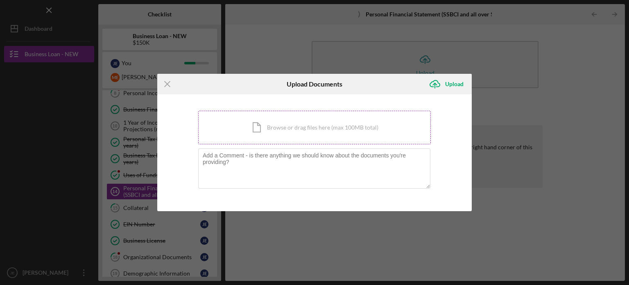
click at [275, 133] on div "Icon/Document Browse or drag files here (max 100MB total) Tap to choose files o…" at bounding box center [314, 128] width 233 height 34
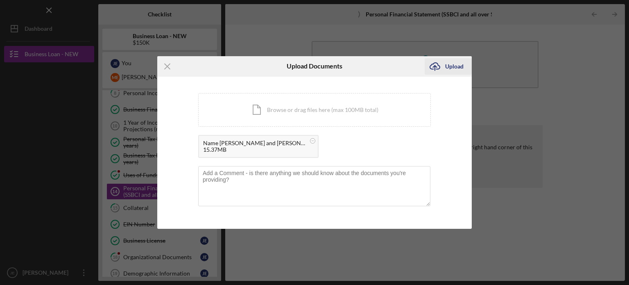
click at [458, 67] on div "Upload" at bounding box center [454, 66] width 18 height 16
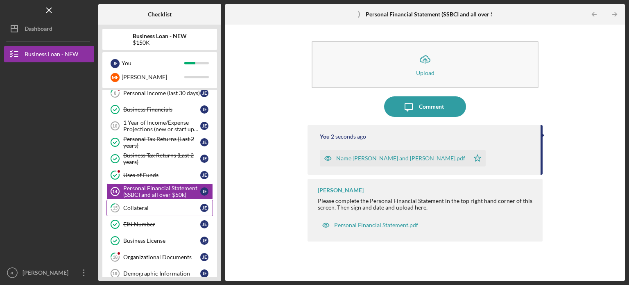
click at [158, 208] on div "Collateral" at bounding box center [161, 207] width 77 height 7
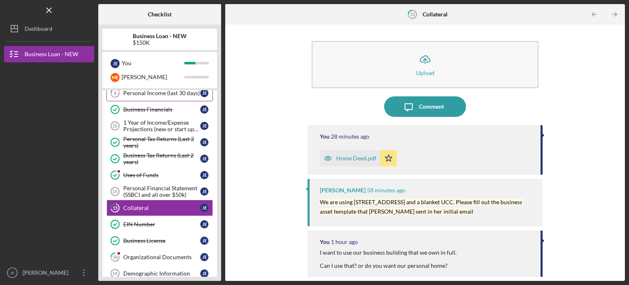
click at [175, 93] on div "Personal Income (last 30 days)" at bounding box center [161, 93] width 77 height 7
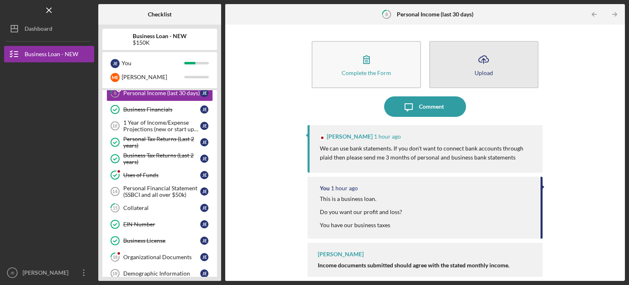
click at [470, 65] on button "Icon/Upload Upload" at bounding box center [483, 64] width 109 height 47
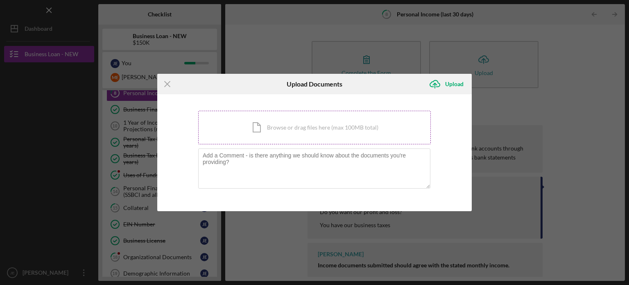
click at [329, 134] on div "Icon/Document Browse or drag files here (max 100MB total) Tap to choose files o…" at bounding box center [314, 128] width 233 height 34
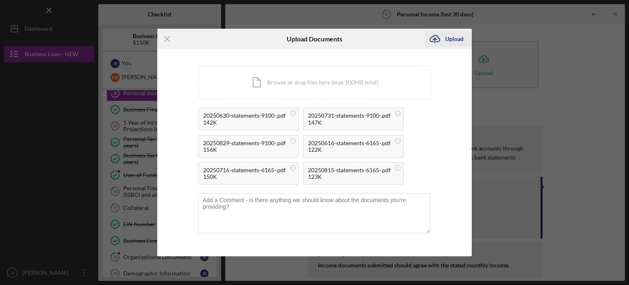
click at [459, 35] on div "Upload" at bounding box center [454, 39] width 18 height 16
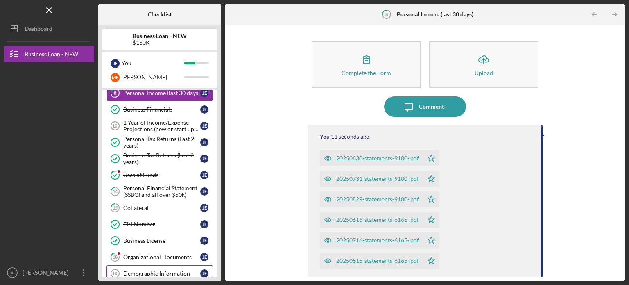
click at [164, 270] on div "Demographic Information" at bounding box center [161, 273] width 77 height 7
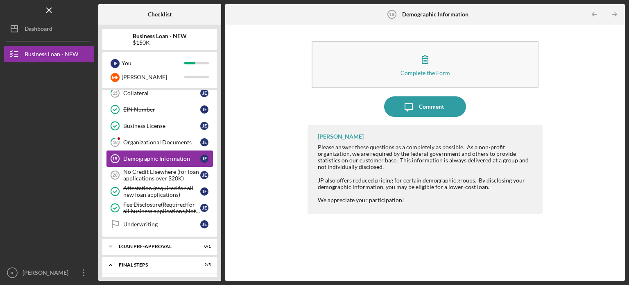
scroll to position [207, 0]
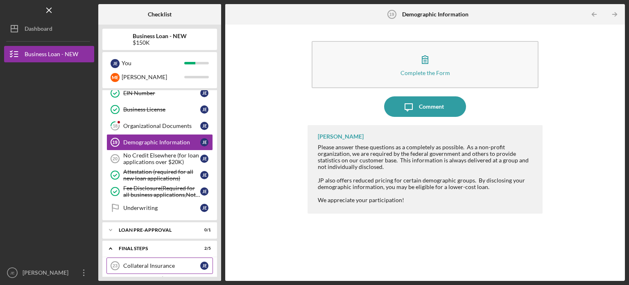
click at [174, 262] on div "Collateral Insurance" at bounding box center [161, 265] width 77 height 7
